Goal: Task Accomplishment & Management: Manage account settings

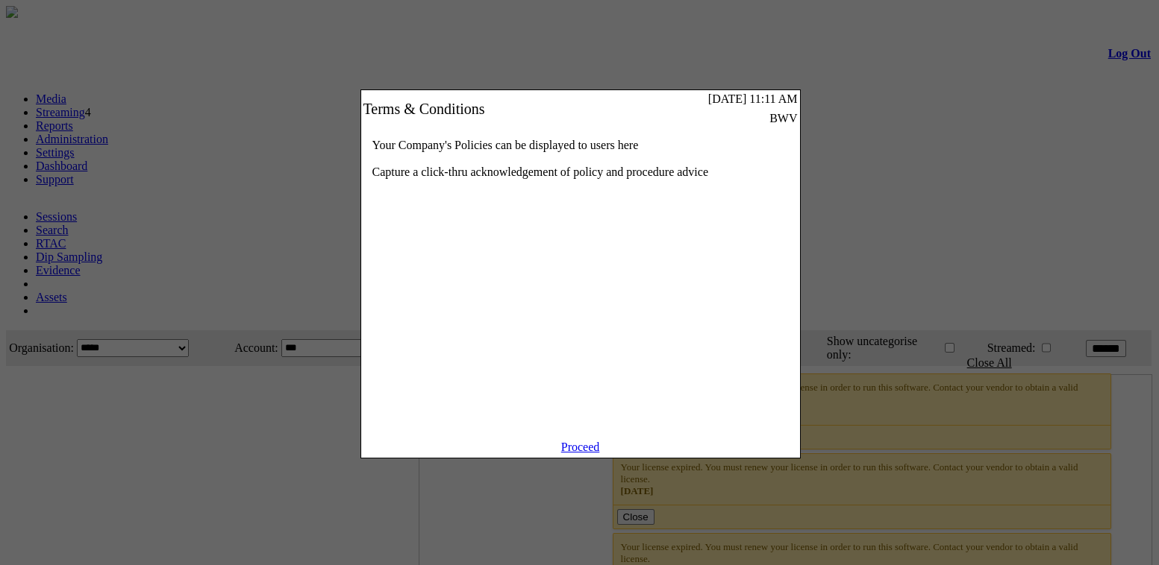
click at [589, 454] on link "Proceed" at bounding box center [580, 447] width 39 height 13
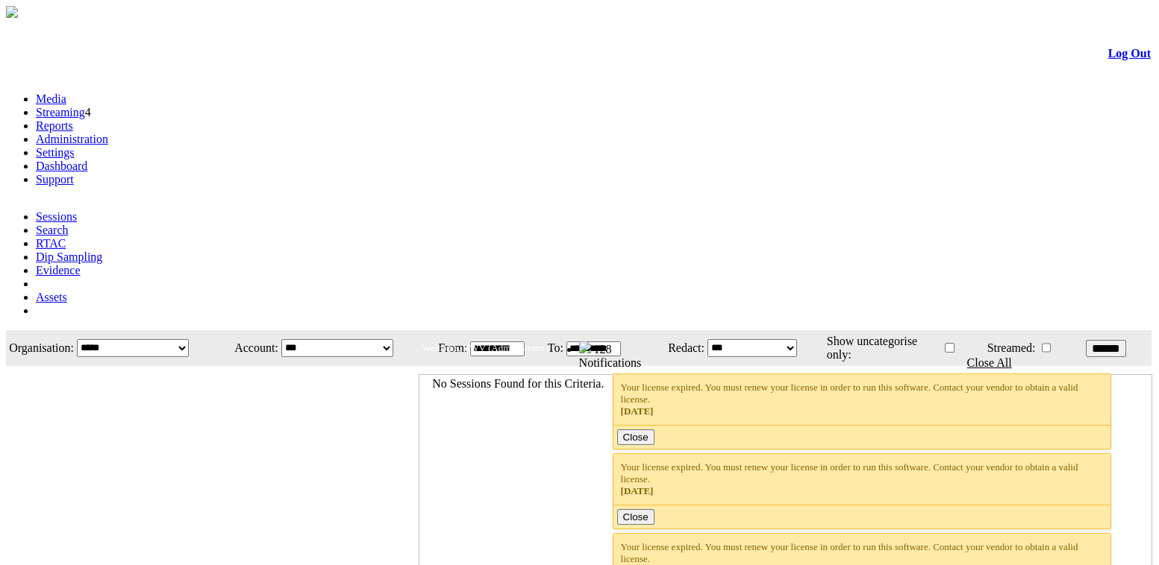
click at [75, 146] on link "Settings" at bounding box center [55, 152] width 39 height 13
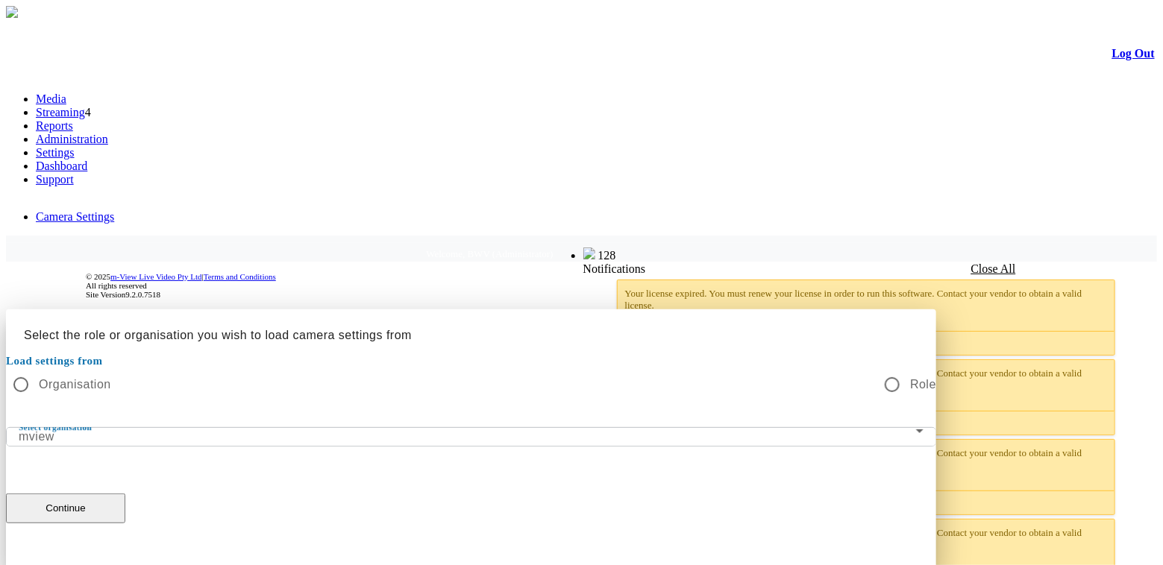
click at [622, 428] on div "Select organisation mview" at bounding box center [471, 437] width 905 height 18
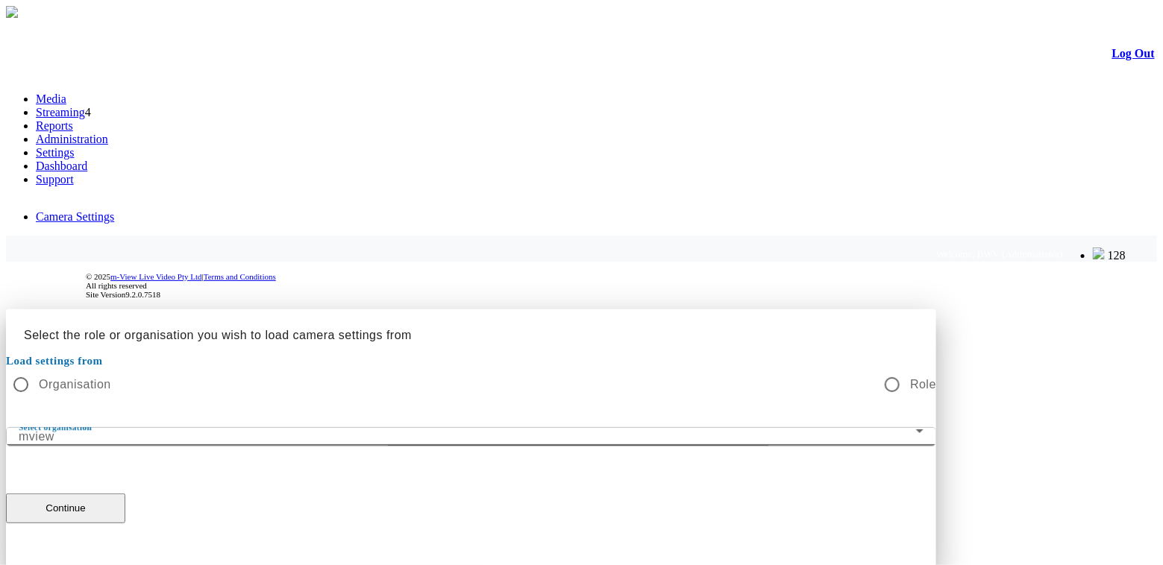
click at [900, 565] on div at bounding box center [581, 570] width 1151 height 0
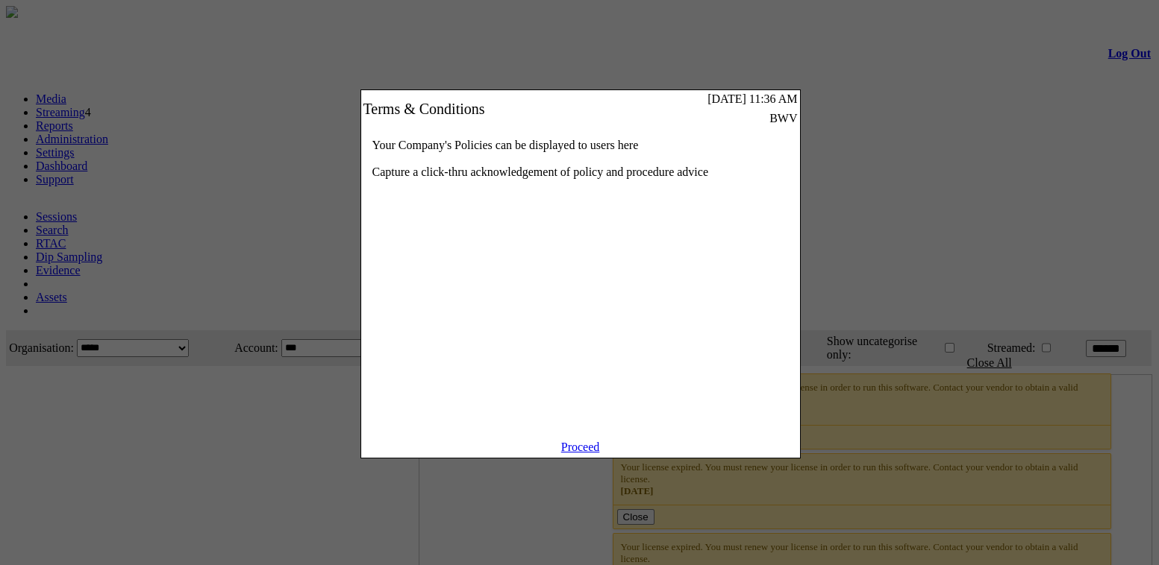
click at [575, 454] on link "Proceed" at bounding box center [580, 447] width 39 height 13
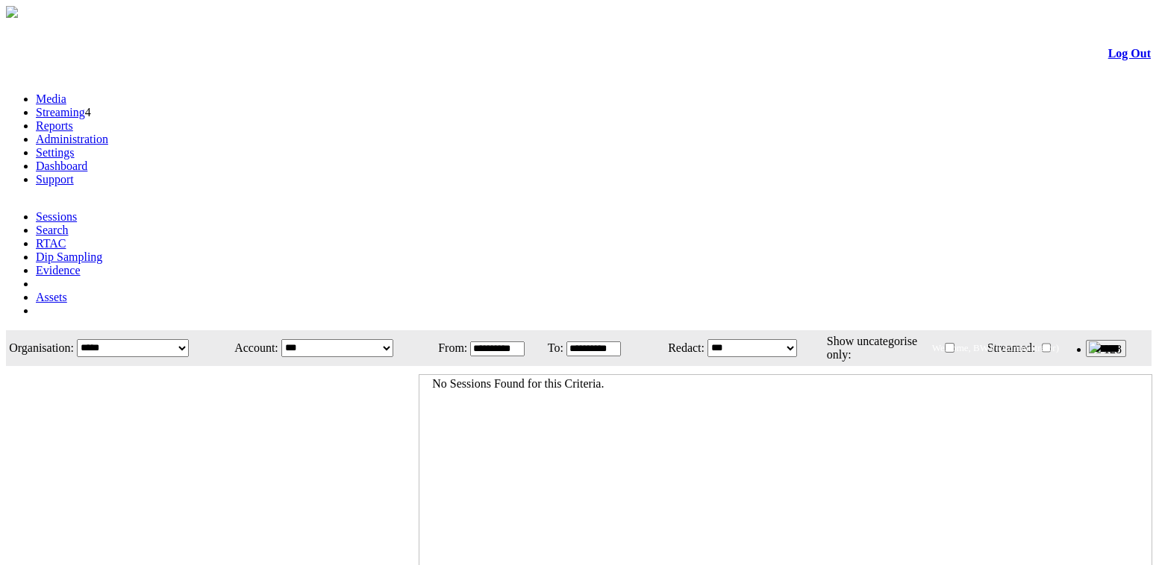
click at [399, 146] on li "Settings" at bounding box center [594, 152] width 1117 height 13
click at [75, 146] on link "Settings" at bounding box center [55, 152] width 39 height 13
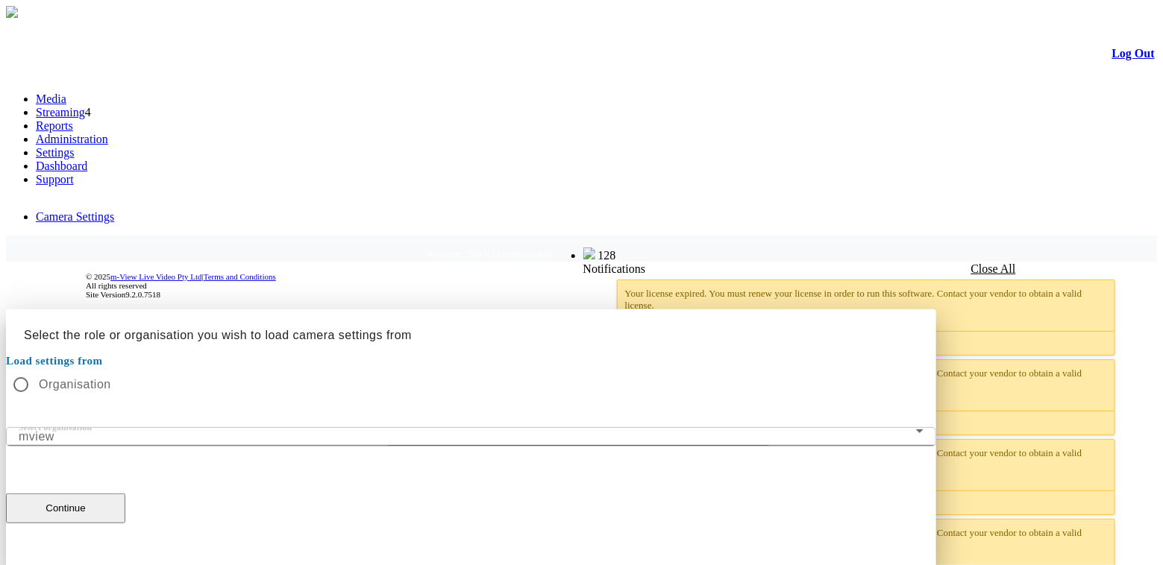
click at [439, 427] on mat-form-field "Select organisation mview" at bounding box center [471, 436] width 930 height 19
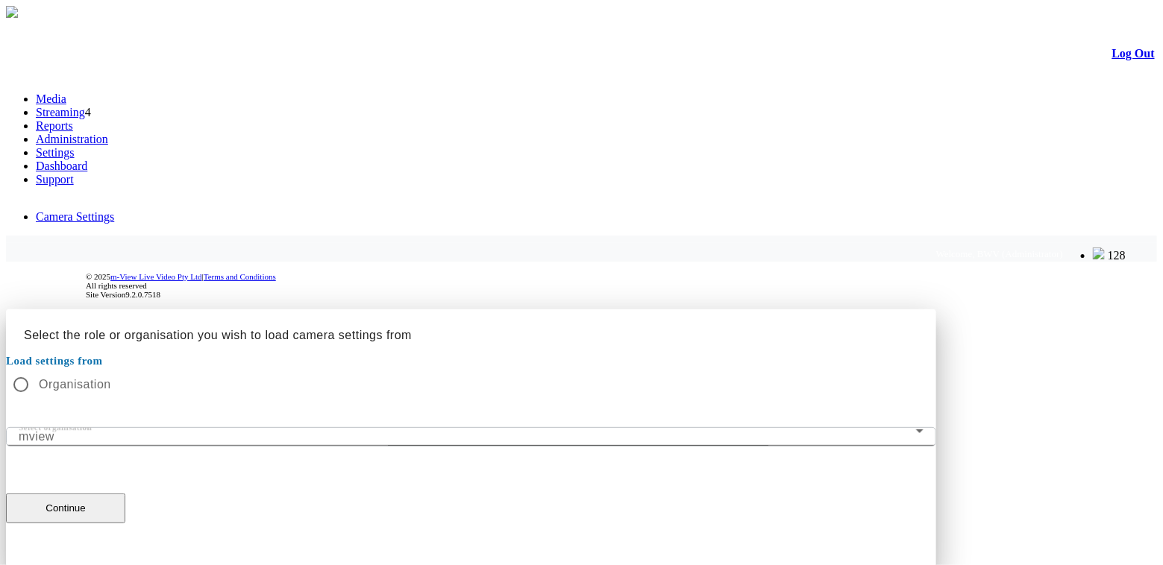
click at [789, 427] on mat-form-field "Select organisation mview" at bounding box center [471, 436] width 930 height 19
click at [785, 427] on mat-form-field "Select organisation mview" at bounding box center [471, 436] width 930 height 19
click at [111, 376] on label "Organisation" at bounding box center [73, 385] width 75 height 18
click at [125, 494] on button "Continue" at bounding box center [65, 509] width 119 height 30
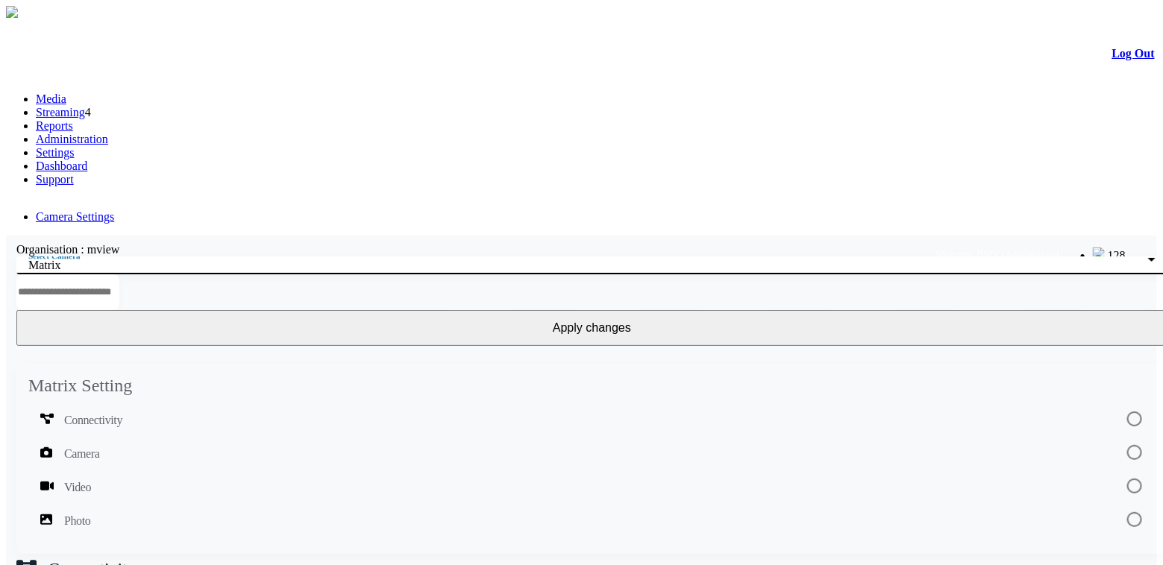
click at [172, 259] on div "Matrix" at bounding box center [588, 265] width 1120 height 13
